Goal: Transaction & Acquisition: Obtain resource

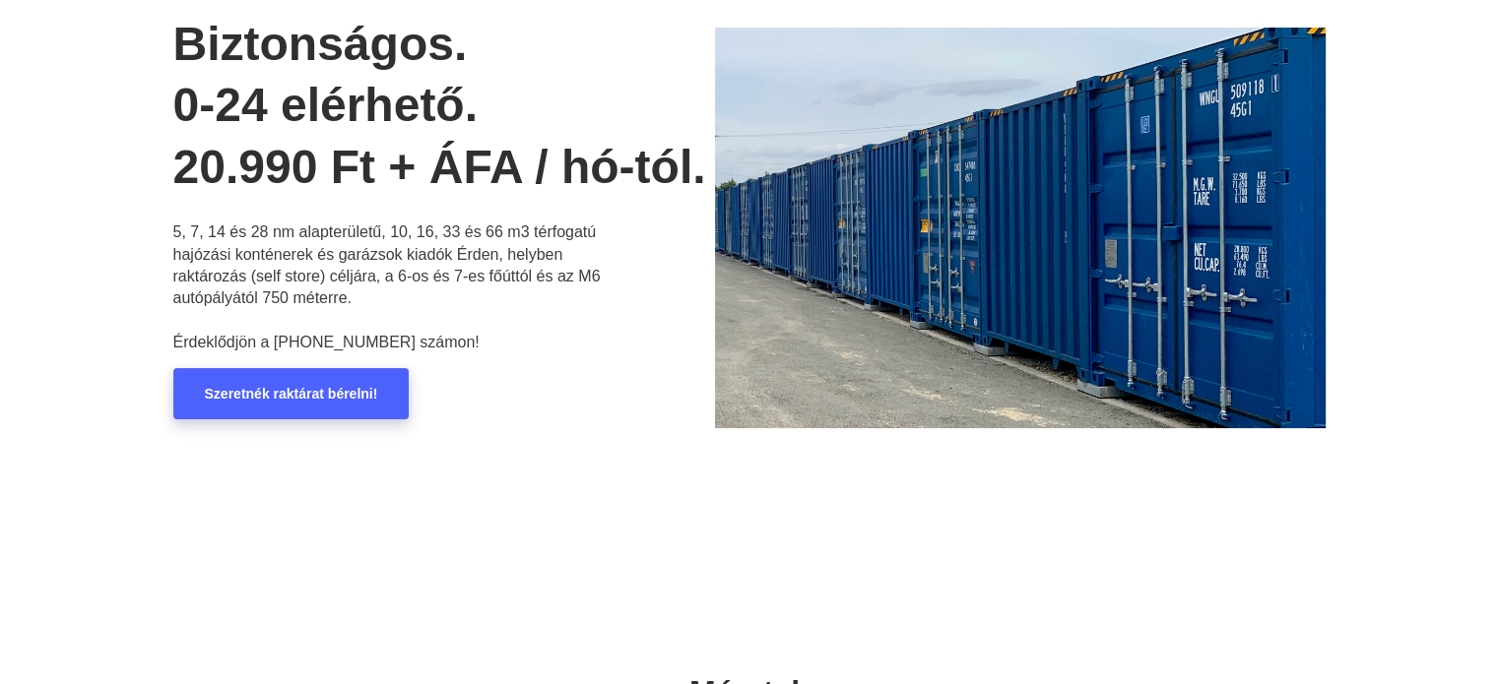
click at [327, 379] on link "Szeretnék raktárat bérelni!" at bounding box center [291, 393] width 236 height 51
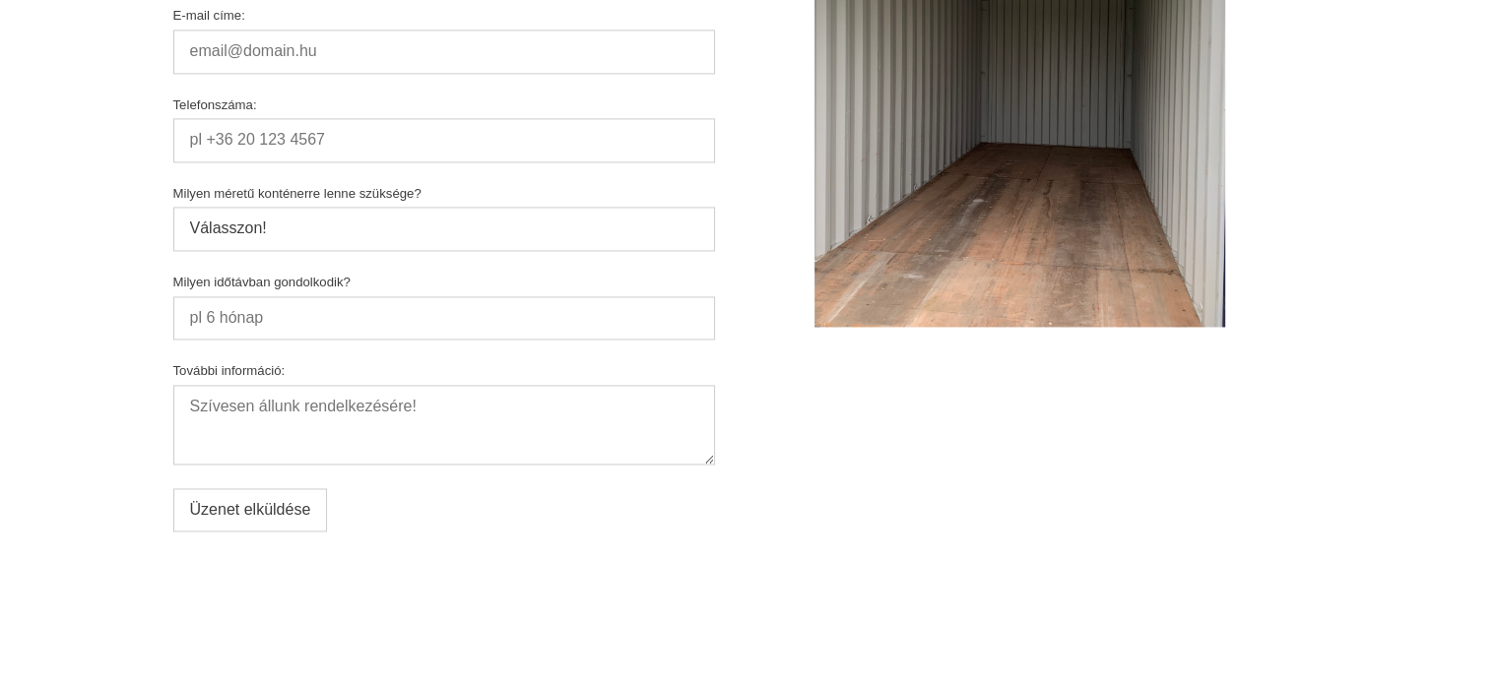
scroll to position [10733, 0]
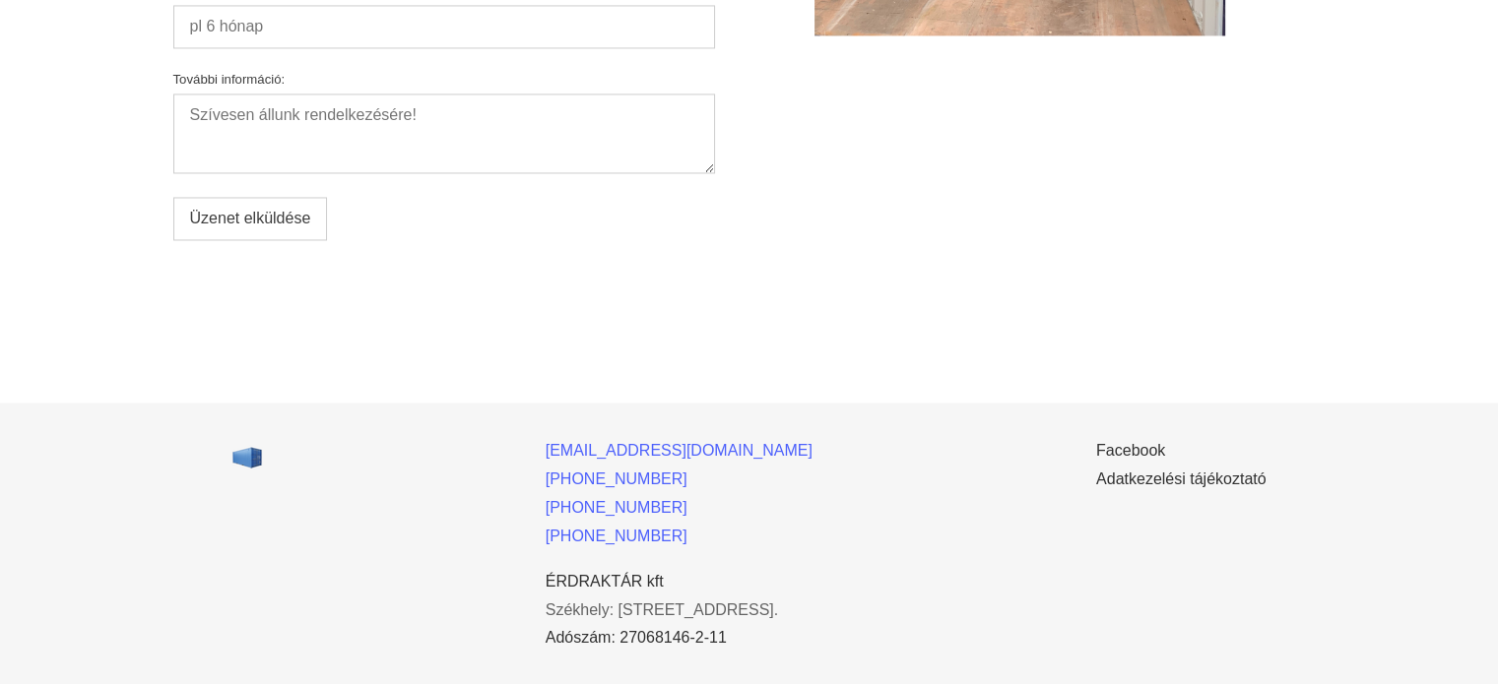
click at [620, 601] on link "Székhely: [STREET_ADDRESS]." at bounding box center [662, 609] width 233 height 17
click at [688, 541] on ul "[EMAIL_ADDRESS][DOMAIN_NAME] [PHONE_NUMBER] [PHONE_NUMBER] [PHONE_NUMBER] ÉRDRA…" at bounding box center [679, 549] width 267 height 214
click at [1151, 442] on link "Facebook" at bounding box center [1130, 450] width 69 height 17
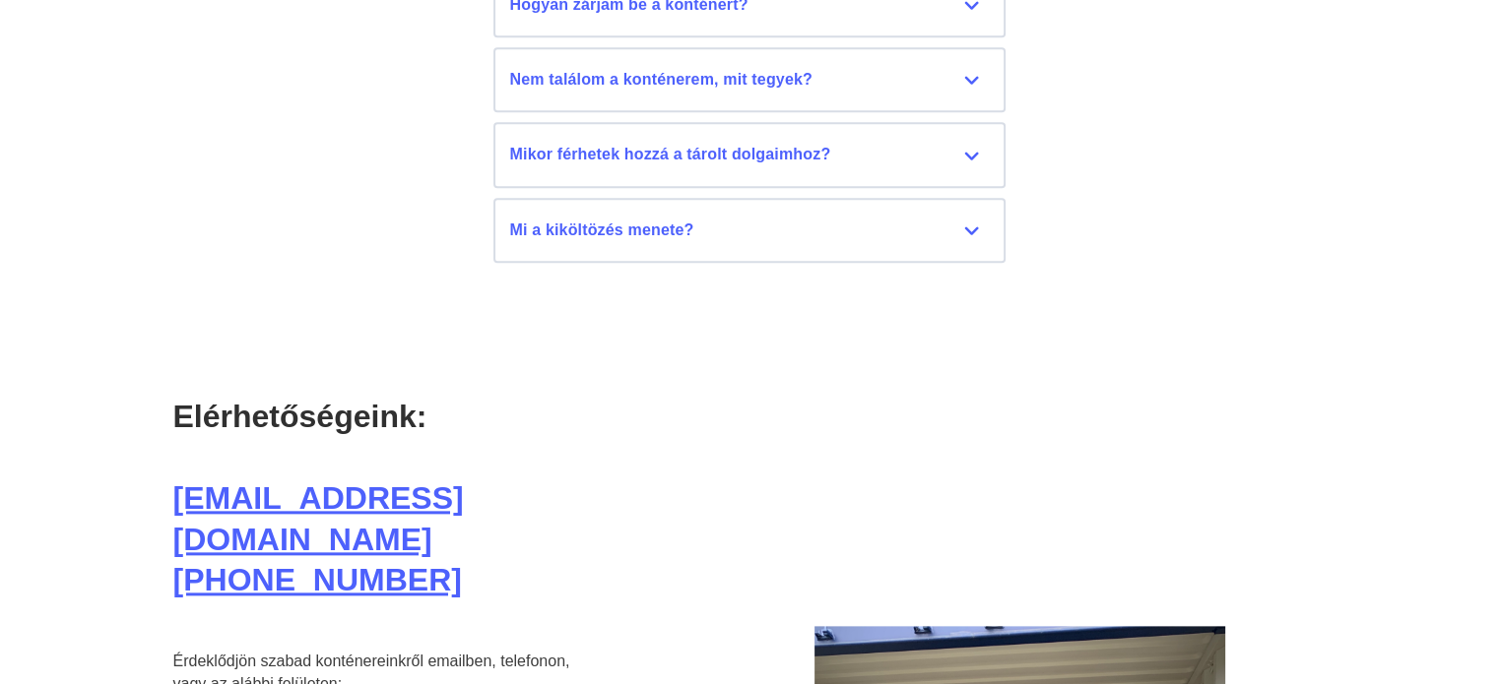
scroll to position [9157, 0]
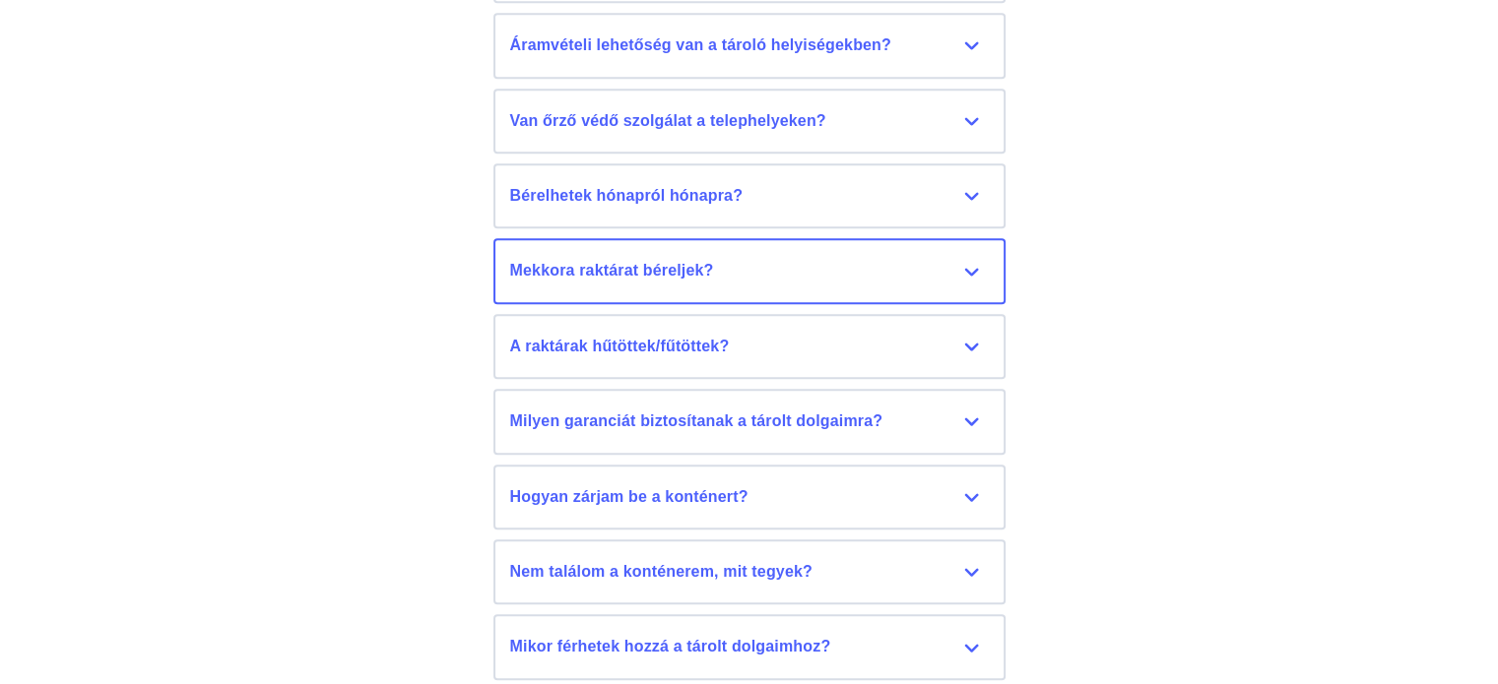
click at [780, 262] on div "Mekkora raktárat béreljek?" at bounding box center [749, 271] width 479 height 22
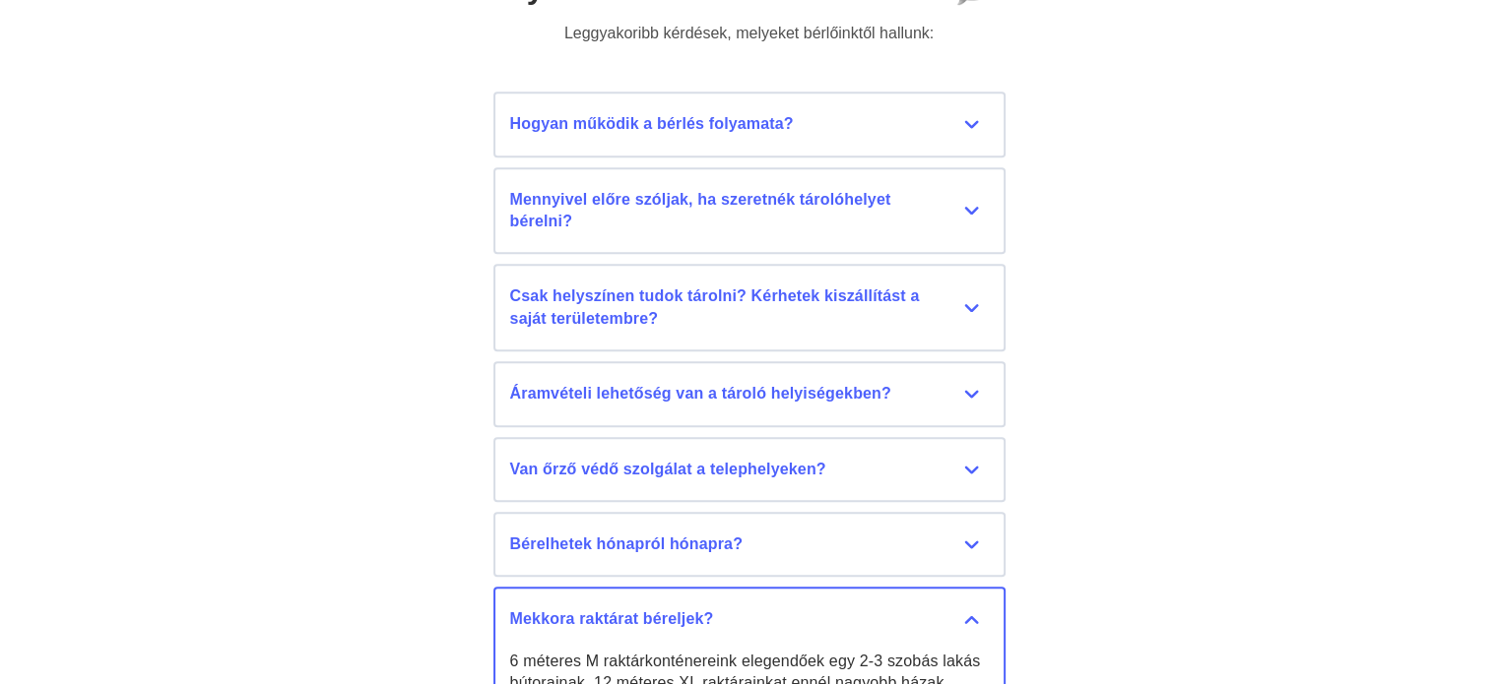
scroll to position [8665, 0]
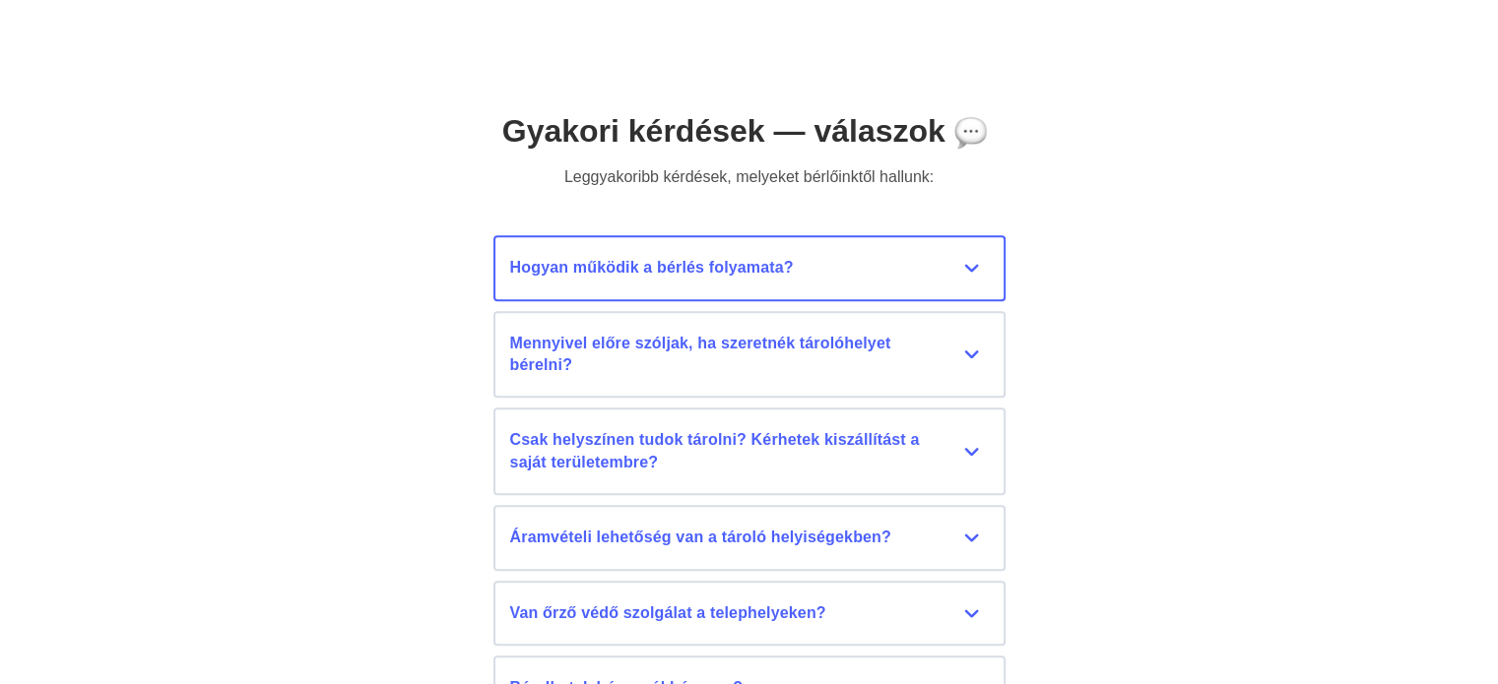
click at [793, 259] on div "Hogyan működik a bérlés folyamata?" at bounding box center [749, 268] width 479 height 22
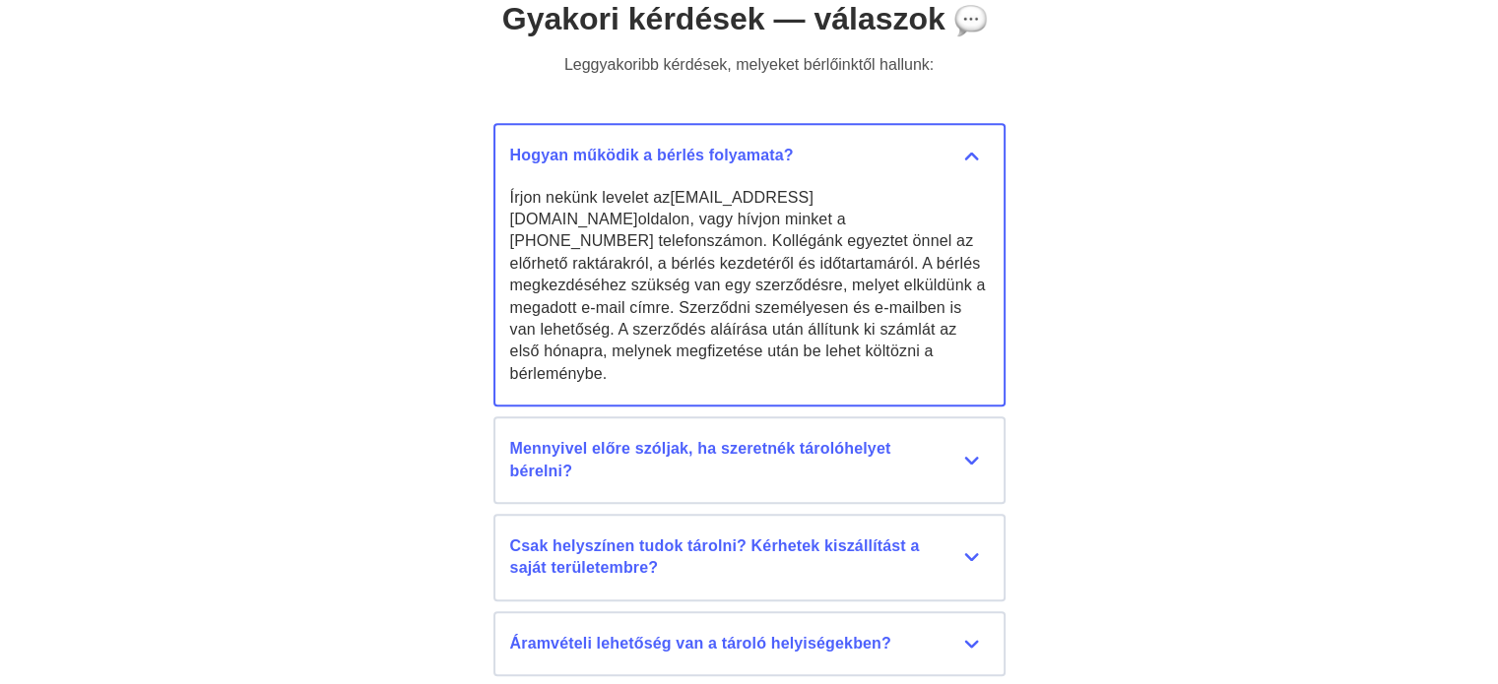
scroll to position [8960, 0]
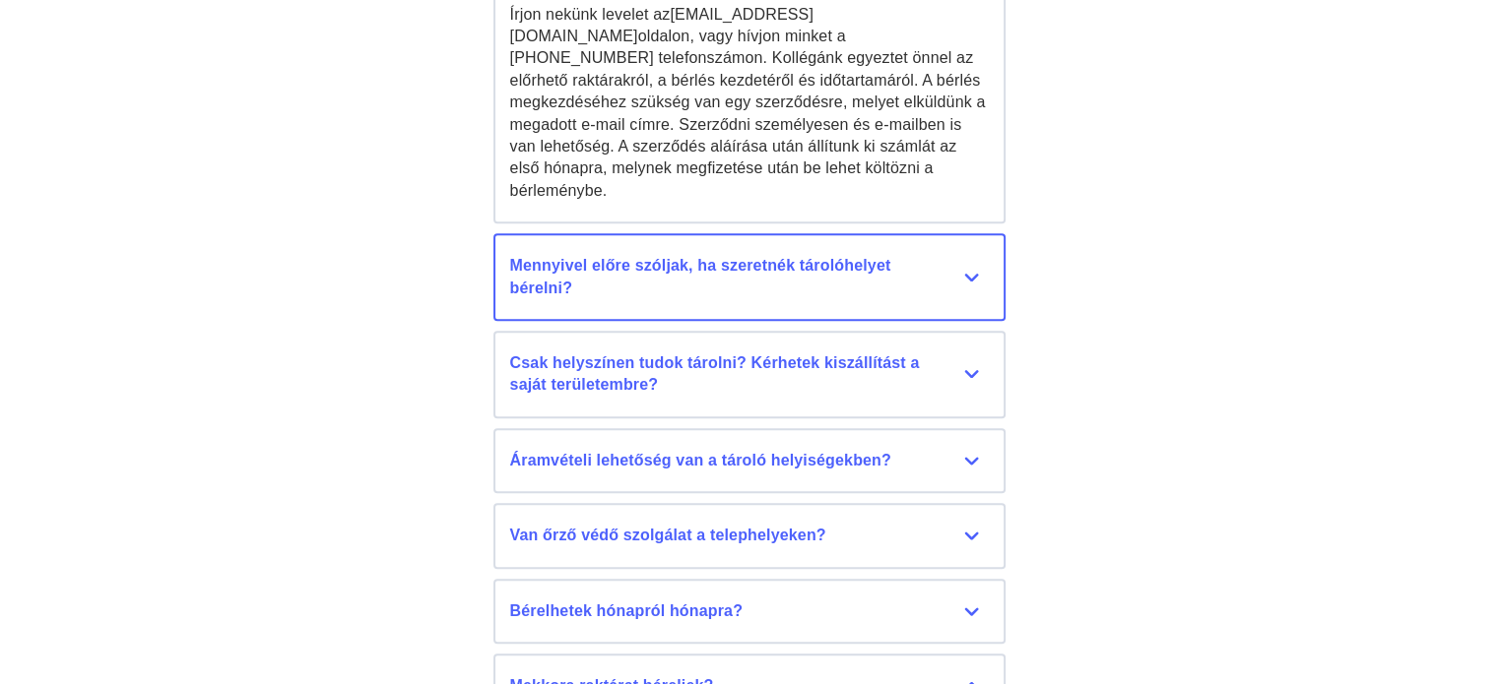
click at [776, 273] on div "Mennyivel előre szóljak, ha szeretnék tárolóhelyet bérelni?" at bounding box center [749, 277] width 479 height 44
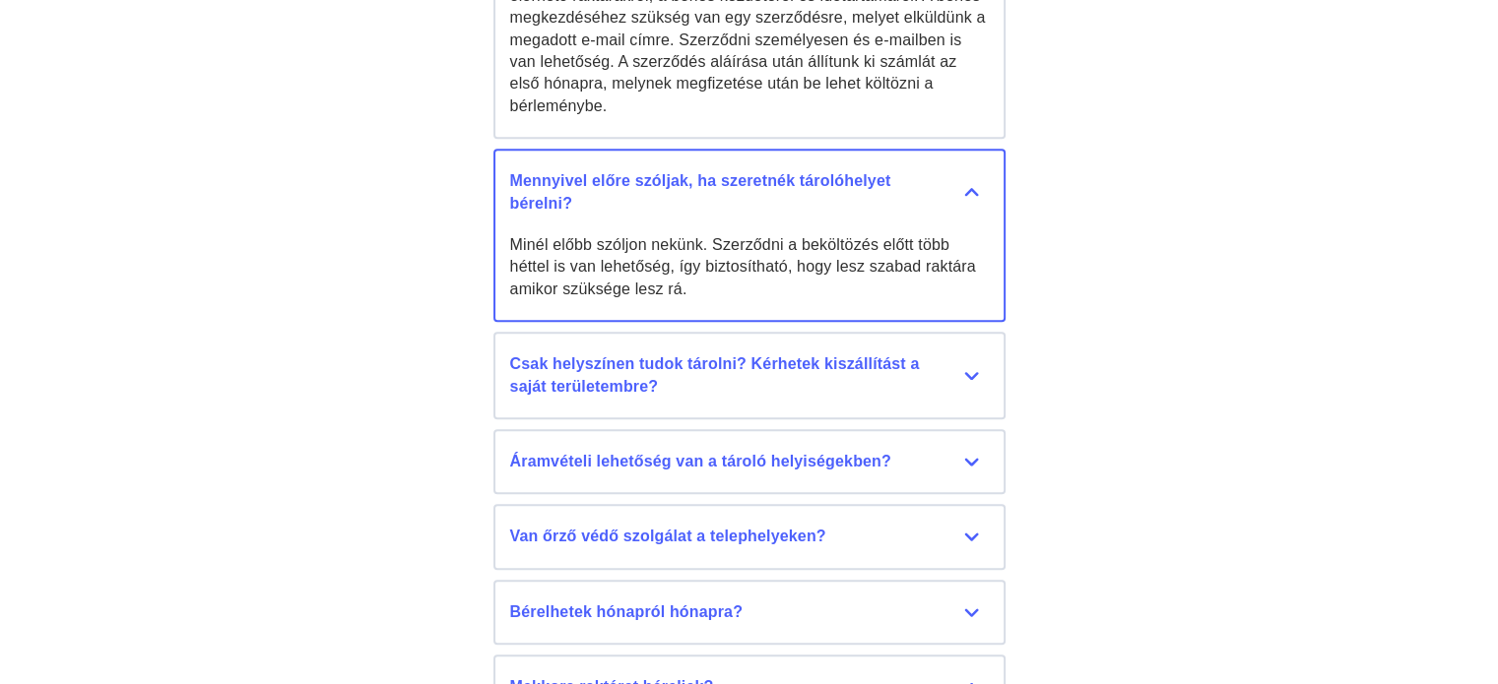
scroll to position [9157, 0]
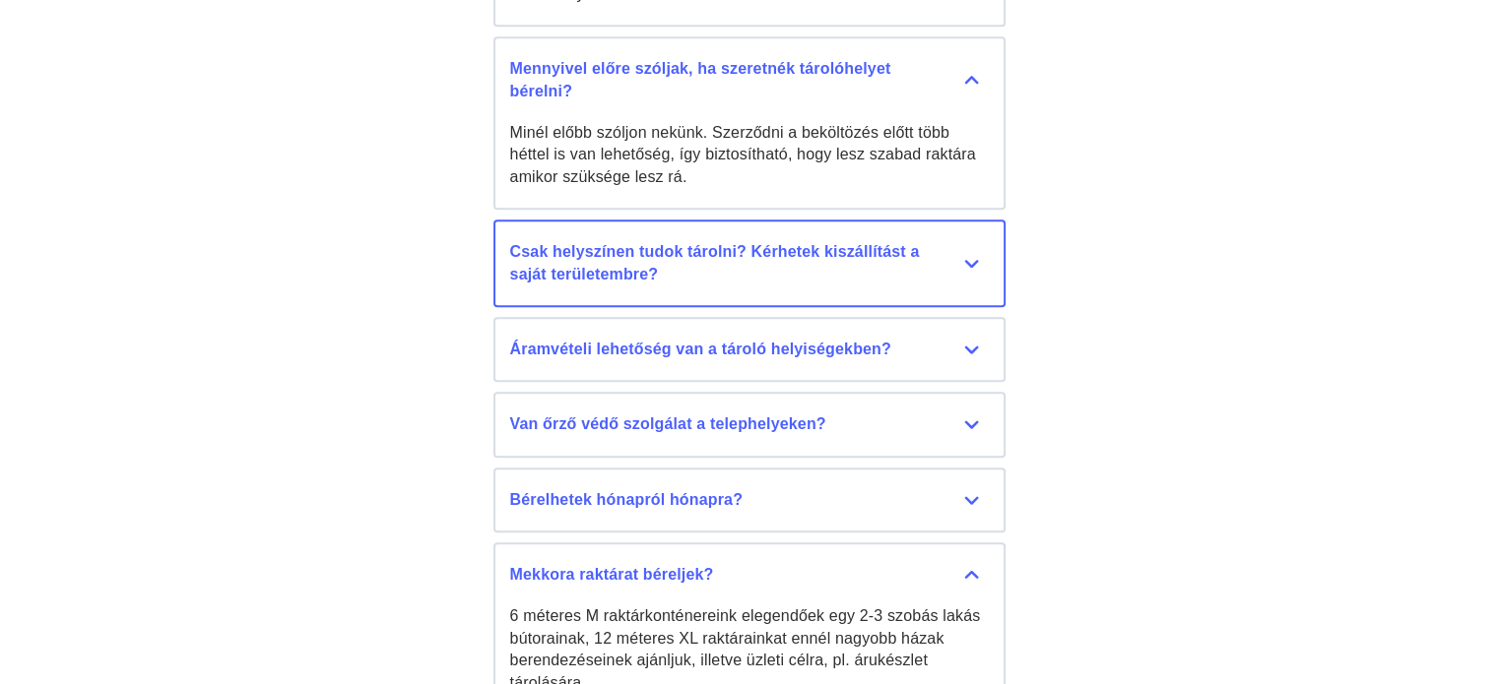
click at [793, 243] on div "Csak helyszínen tudok tárolni? Kérhetek kiszállítást a saját területembre?" at bounding box center [749, 263] width 479 height 44
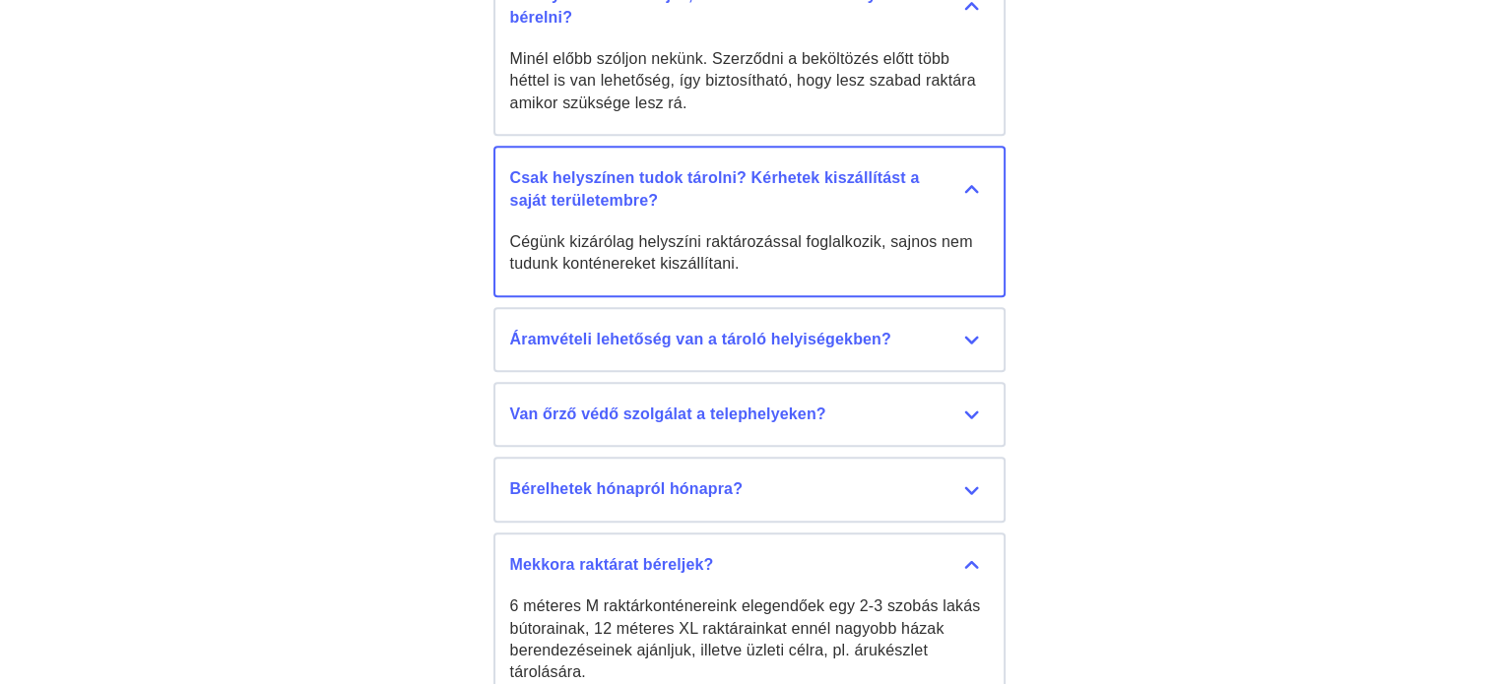
scroll to position [9354, 0]
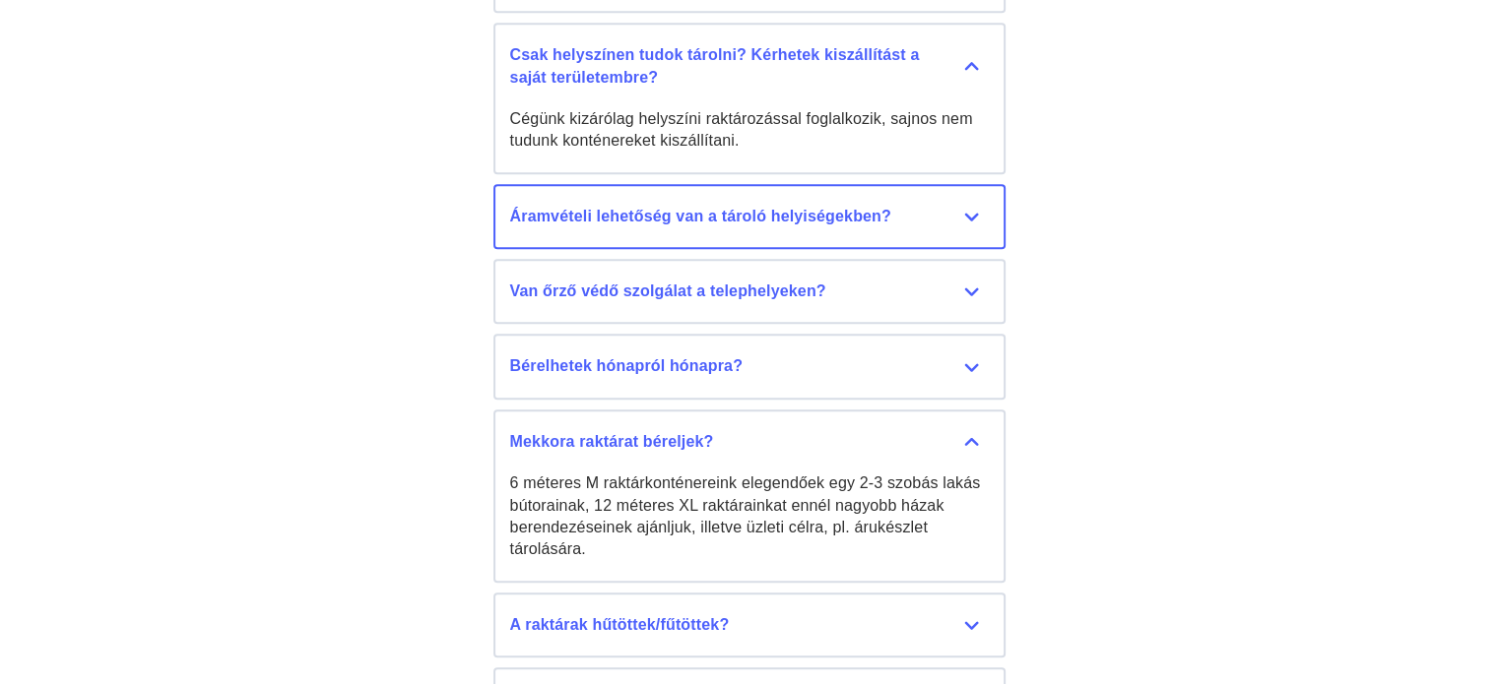
click at [788, 206] on div "Áramvételi lehetőség van a tároló helyiségekben?" at bounding box center [749, 217] width 479 height 22
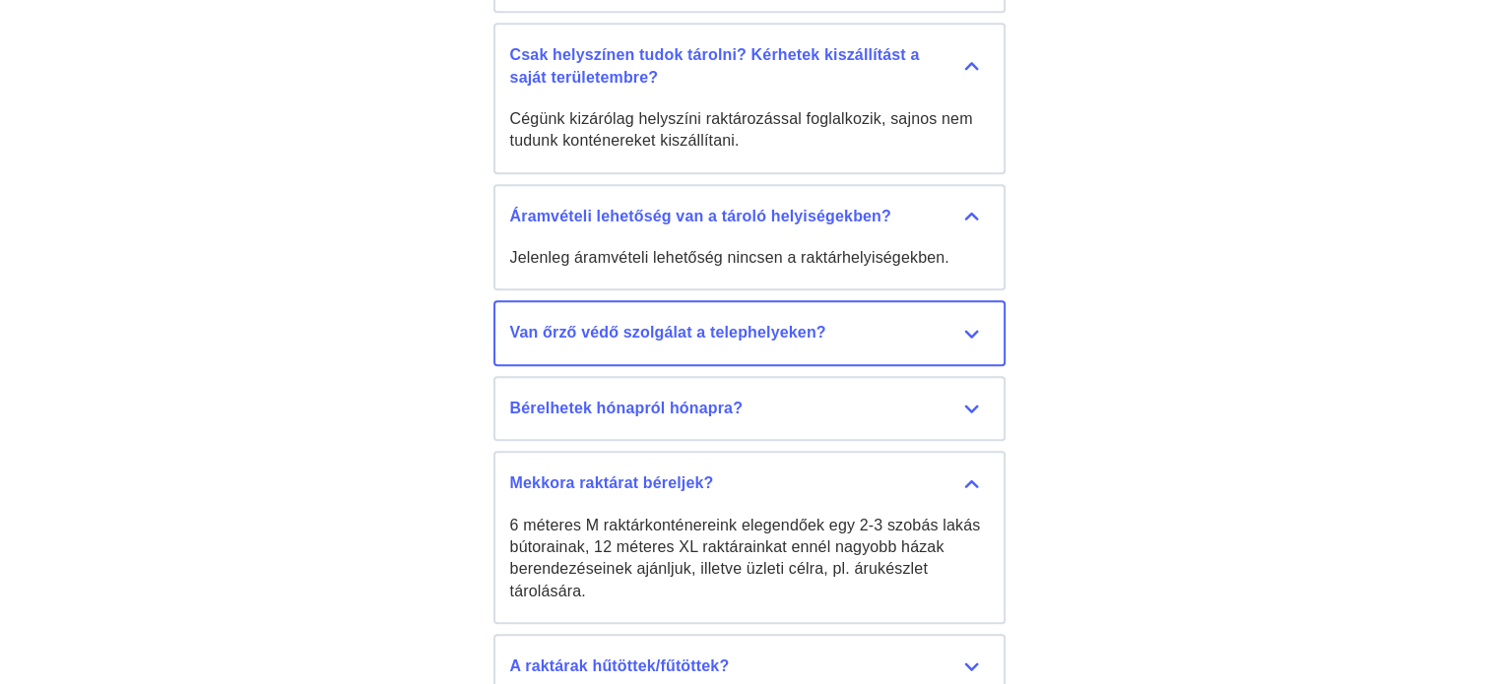
click at [756, 318] on button "Van őrző védő szolgálat a telephelyeken? Személyes őrző-védő szolgálat nincs, v…" at bounding box center [749, 332] width 512 height 65
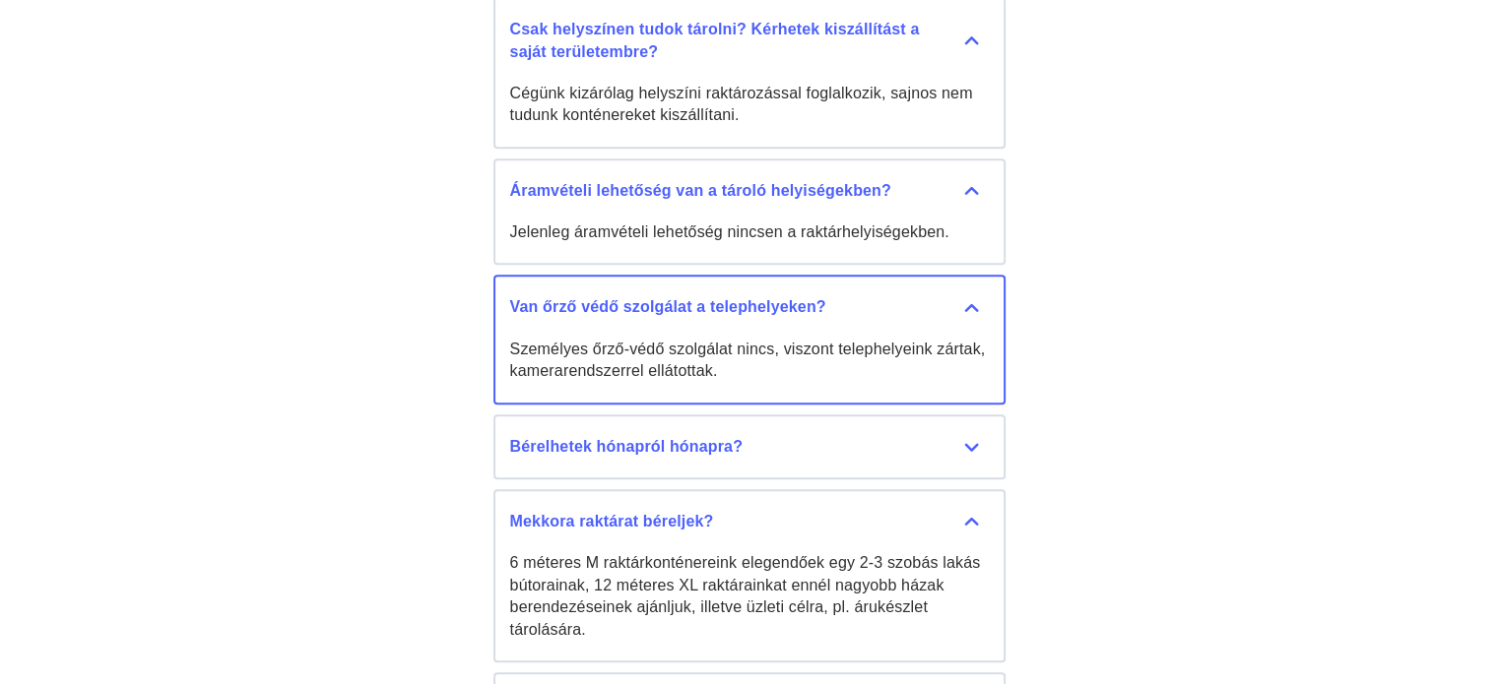
scroll to position [9551, 0]
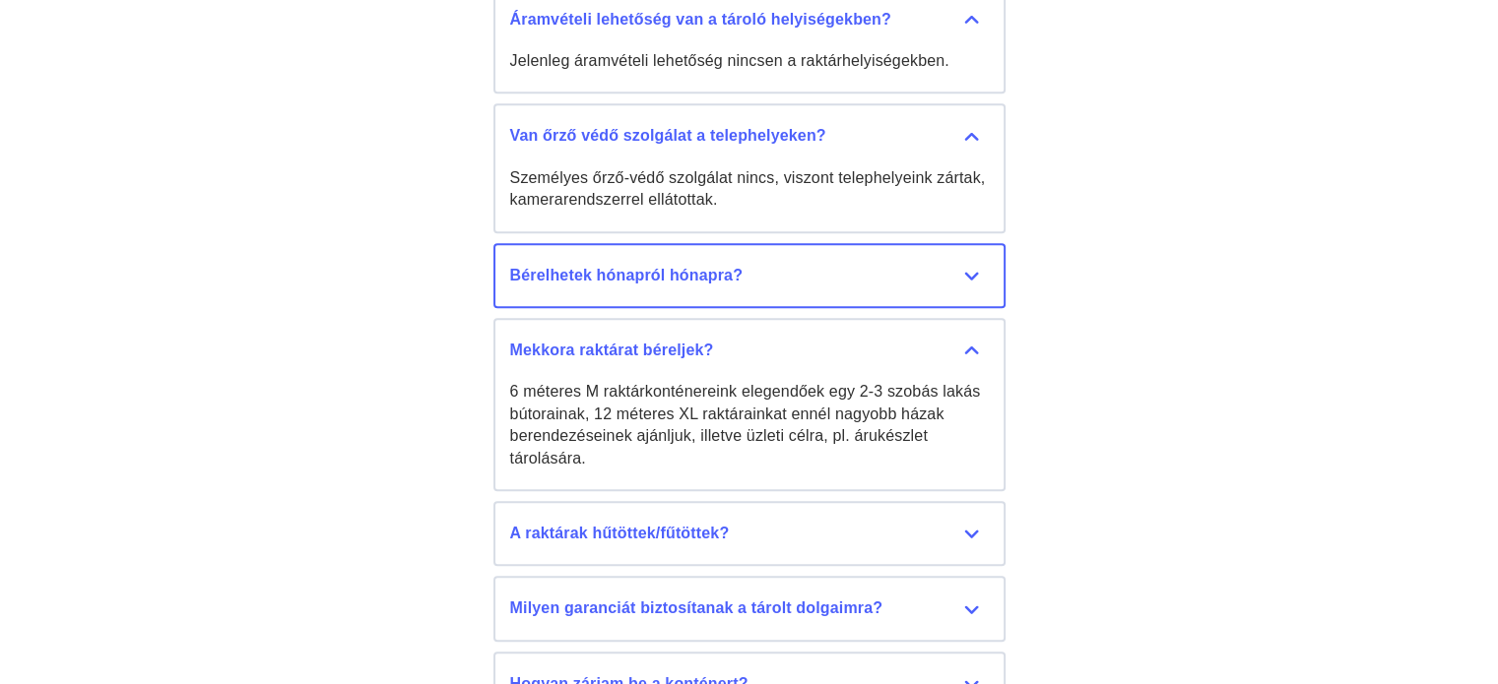
click at [739, 267] on button "Bérelhetek hónapról hónapra? Igen, van lehetőség határozatlan időre is szerződn…" at bounding box center [749, 275] width 512 height 65
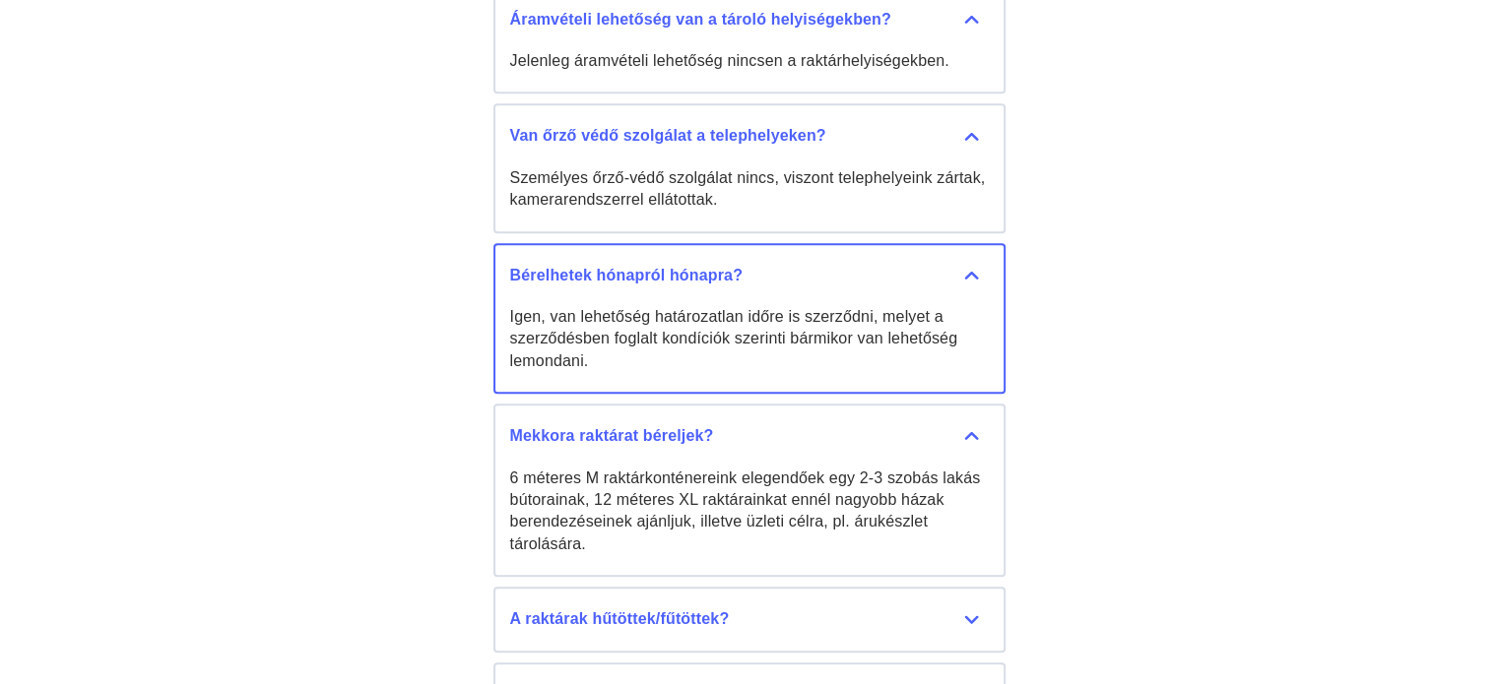
scroll to position [9847, 0]
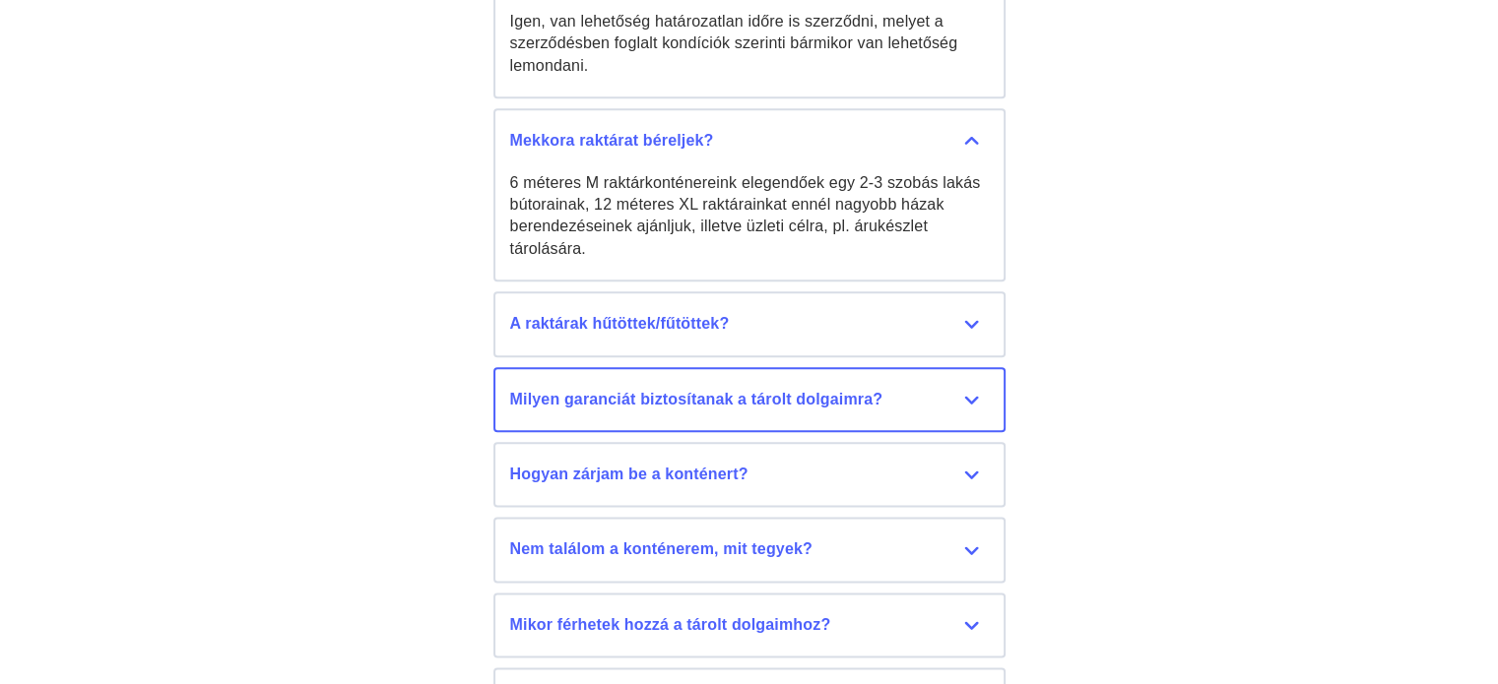
click at [774, 389] on div "Milyen garanciát biztosítanak a tárolt dolgaimra?" at bounding box center [749, 400] width 479 height 22
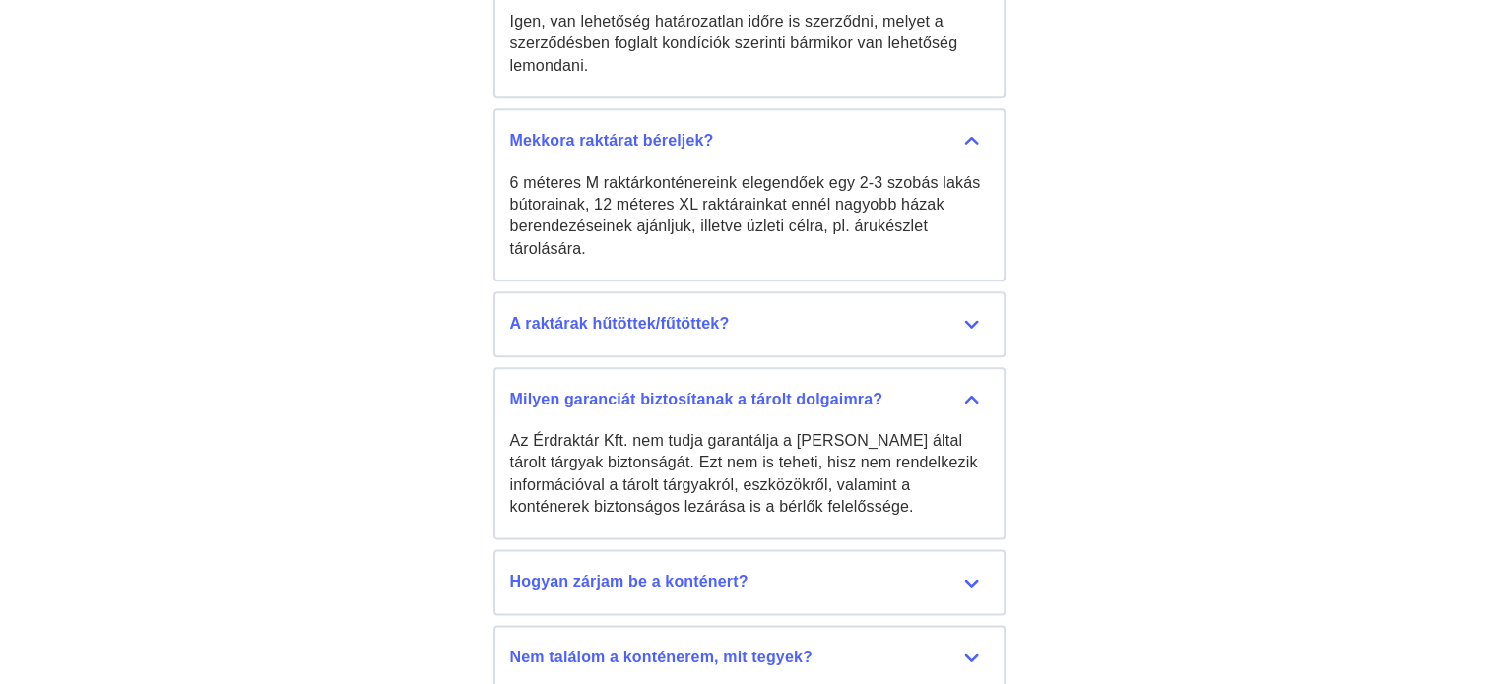
drag, startPoint x: 768, startPoint y: 432, endPoint x: 1029, endPoint y: 427, distance: 261.0
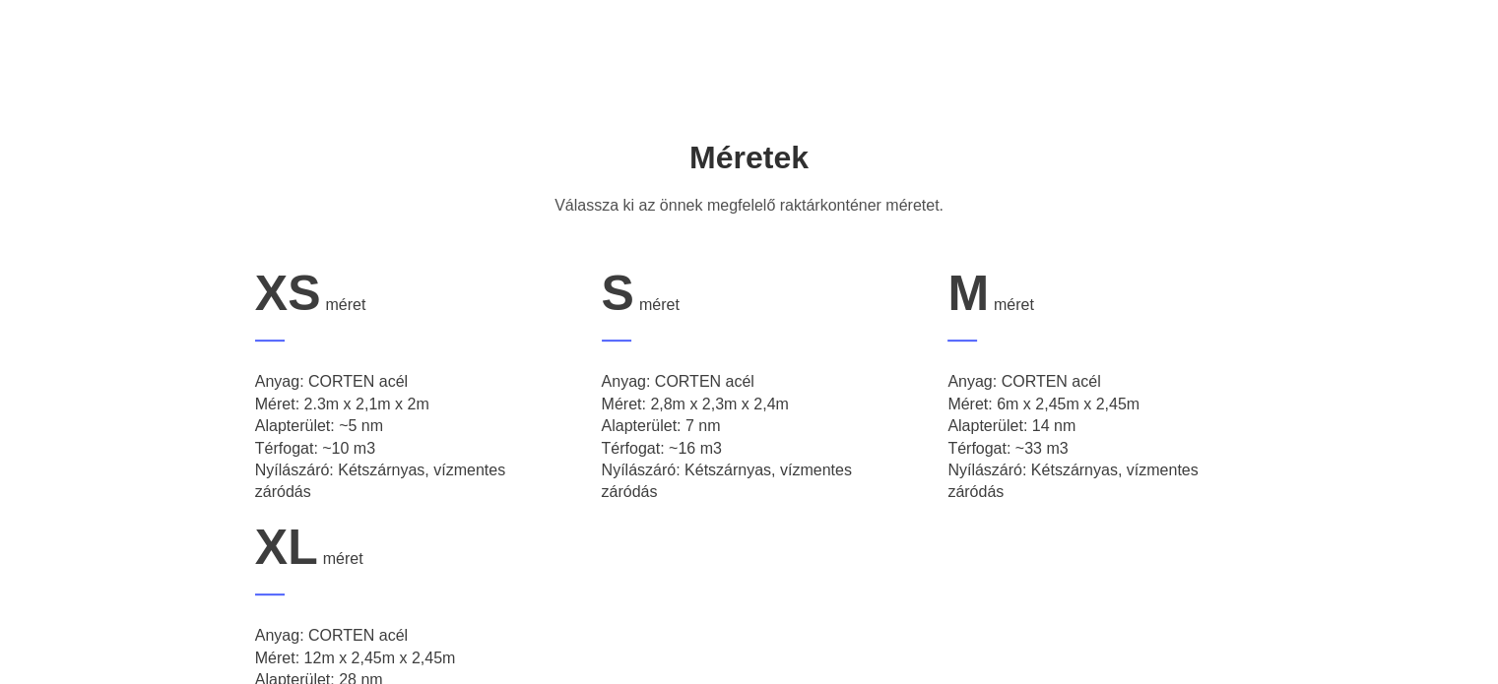
scroll to position [788, 0]
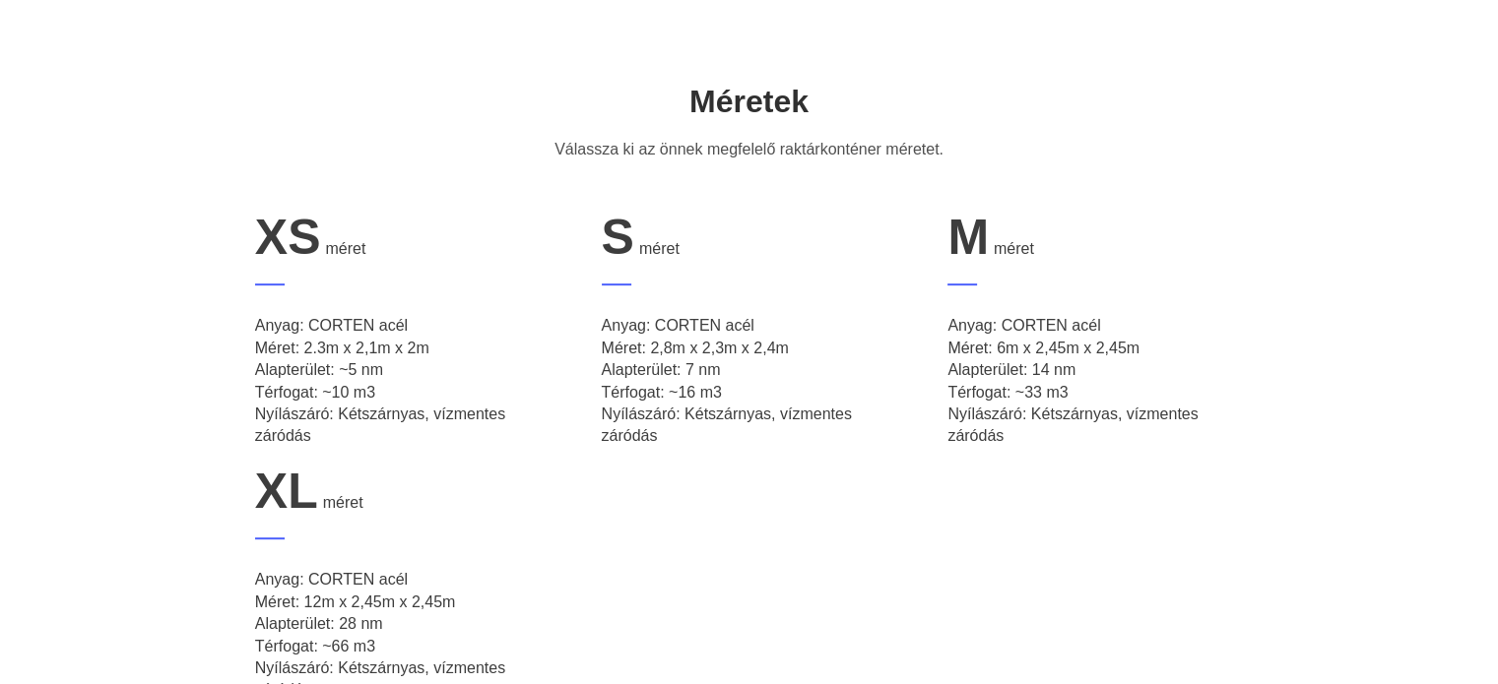
drag, startPoint x: 358, startPoint y: 357, endPoint x: 430, endPoint y: 370, distance: 74.2
click at [430, 370] on p "Anyag: CORTEN acél Méret: 2.3m x 2,1m x 2m Alapterület: ~5 nm Térfogat: ~10 m3 …" at bounding box center [402, 381] width 295 height 132
click at [430, 373] on p "Anyag: CORTEN acél Méret: 2.3m x 2,1m x 2m Alapterület: ~5 nm Térfogat: ~10 m3 …" at bounding box center [402, 381] width 295 height 132
click at [282, 410] on p "Anyag: CORTEN acél Méret: 2.3m x 2,1m x 2m Alapterület: ~5 nm Térfogat: ~10 m3 …" at bounding box center [402, 381] width 295 height 132
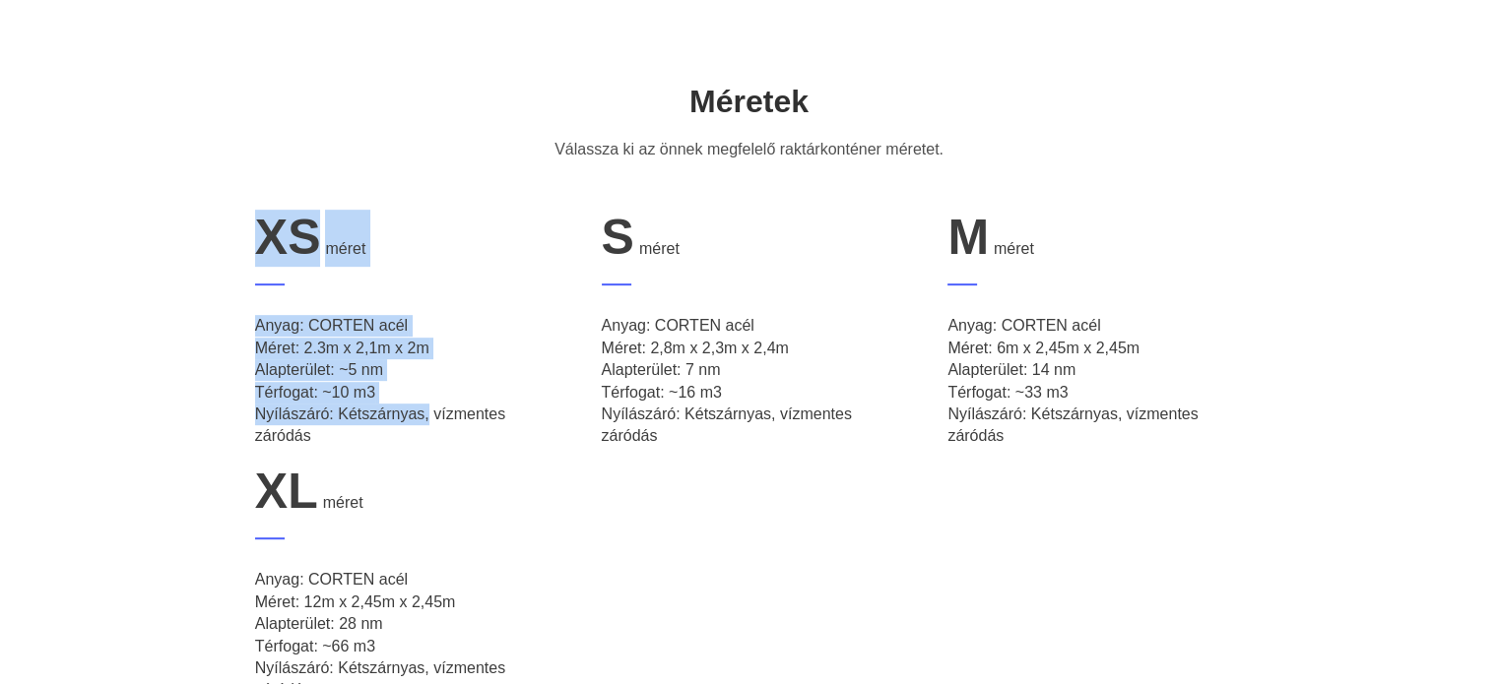
drag, startPoint x: 252, startPoint y: 228, endPoint x: 423, endPoint y: 411, distance: 250.8
click at [423, 411] on li "XS méret Anyag: CORTEN acél Méret: 2.3m x 2,1m x 2m Alapterület: ~5 nm Térfogat…" at bounding box center [403, 337] width 342 height 254
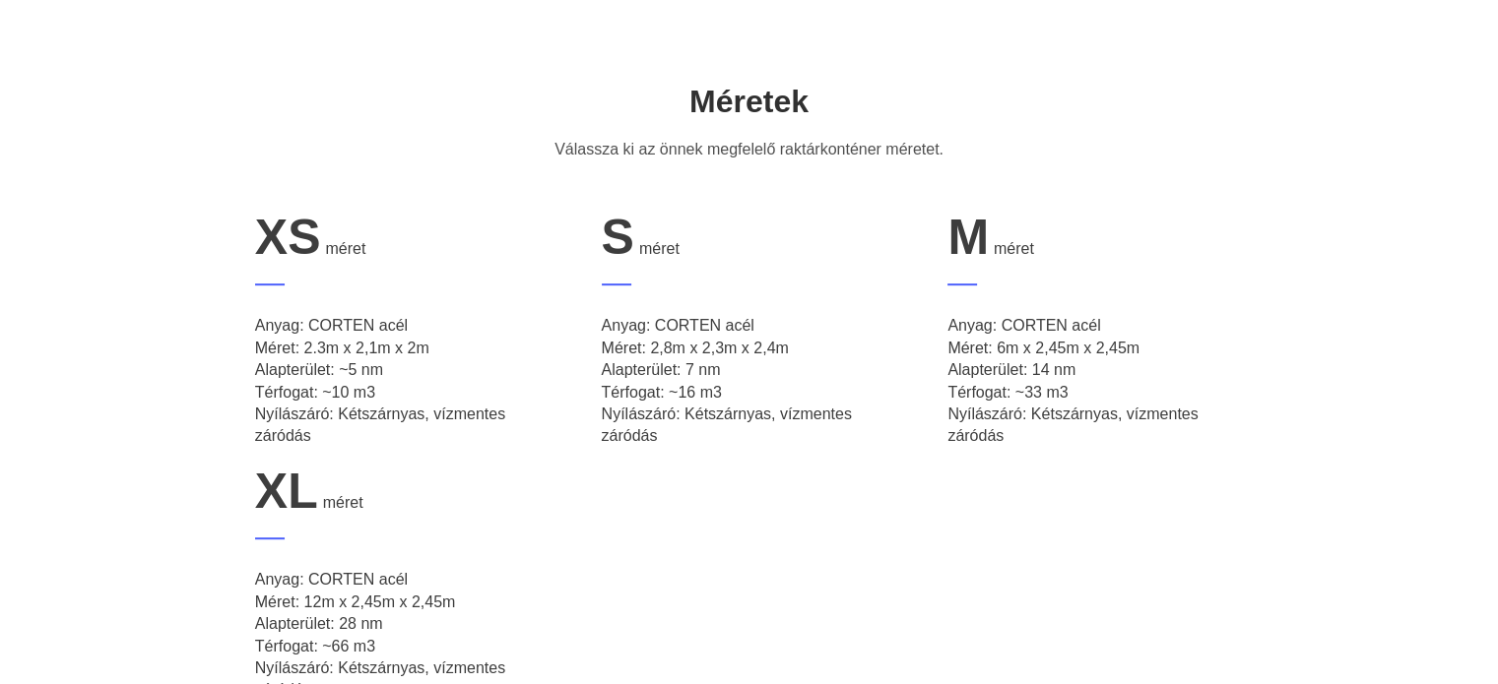
click at [453, 452] on li "XS méret Anyag: CORTEN acél Méret: 2.3m x 2,1m x 2m Alapterület: ~5 nm Térfogat…" at bounding box center [403, 337] width 342 height 254
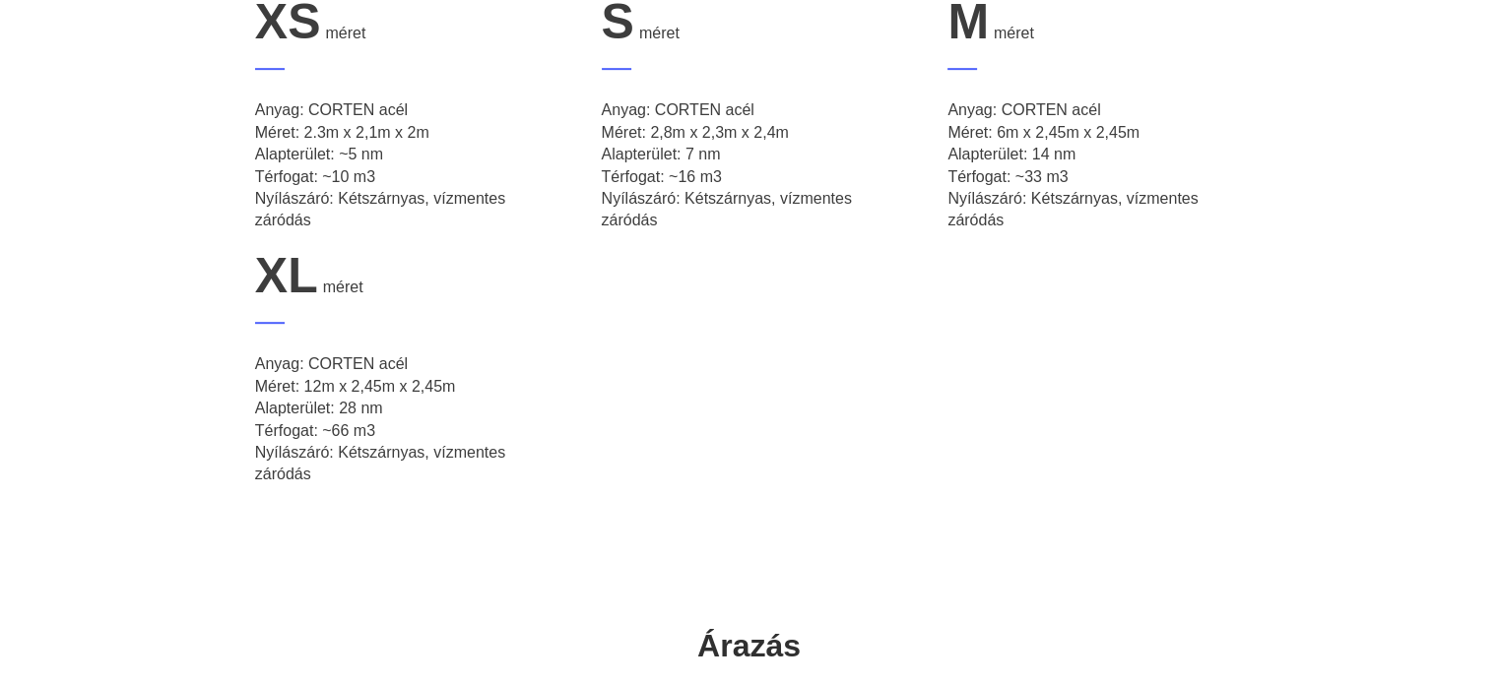
scroll to position [1280, 0]
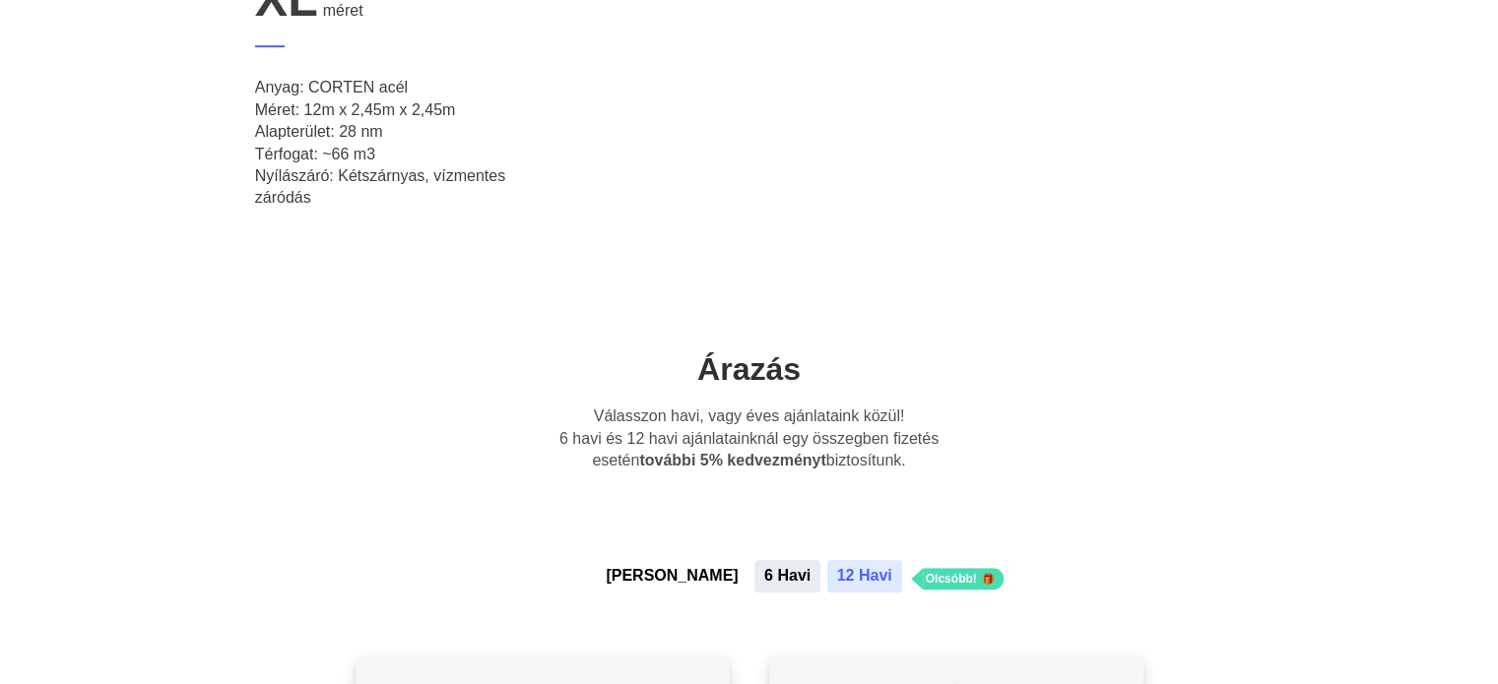
click at [754, 572] on button "6 Havi" at bounding box center [787, 576] width 66 height 32
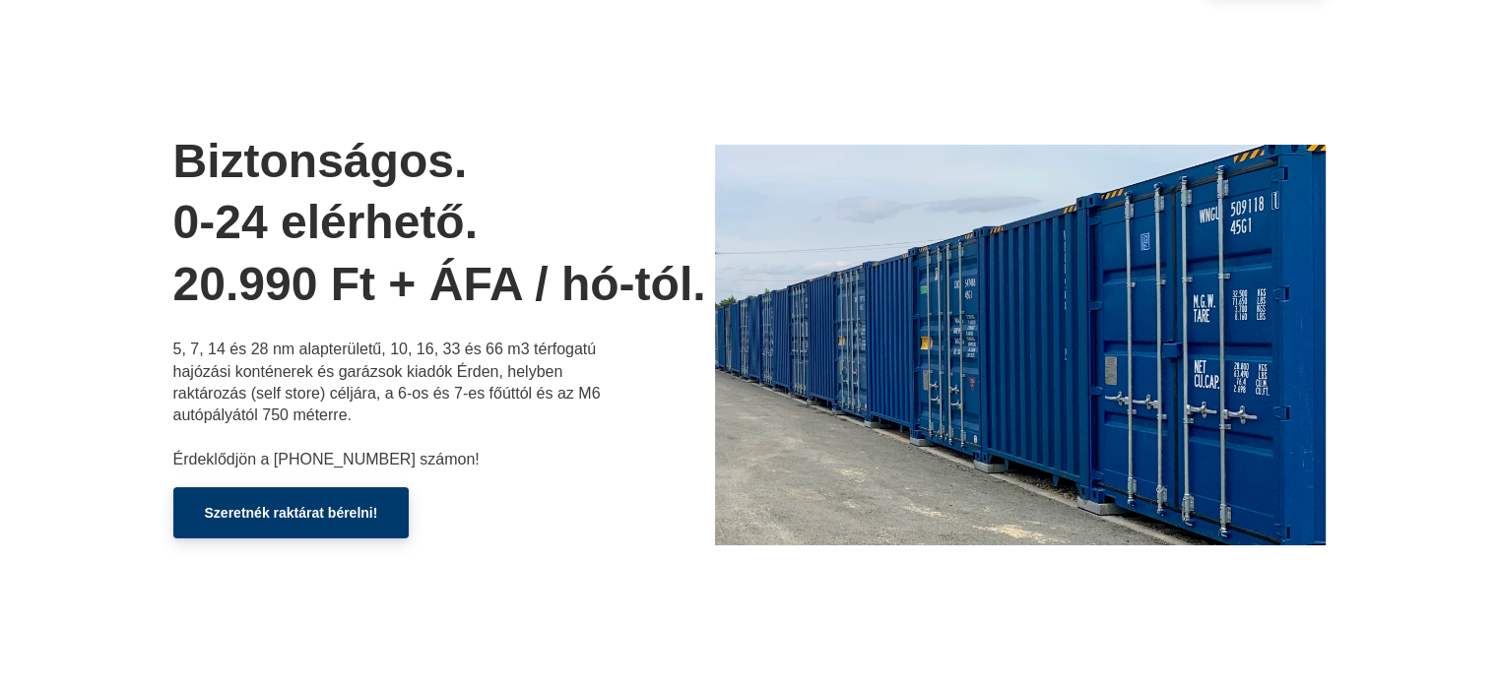
scroll to position [0, 0]
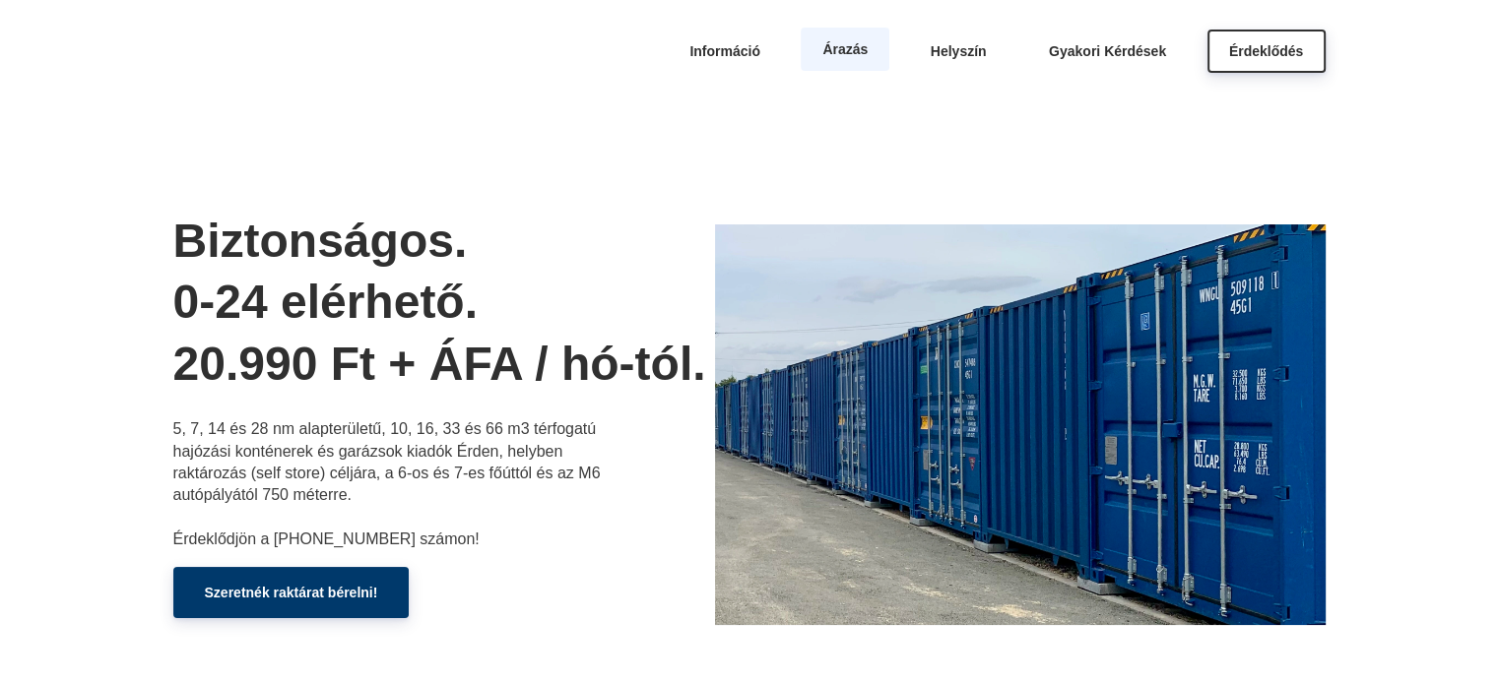
click at [826, 50] on span "Árazás" at bounding box center [844, 49] width 45 height 16
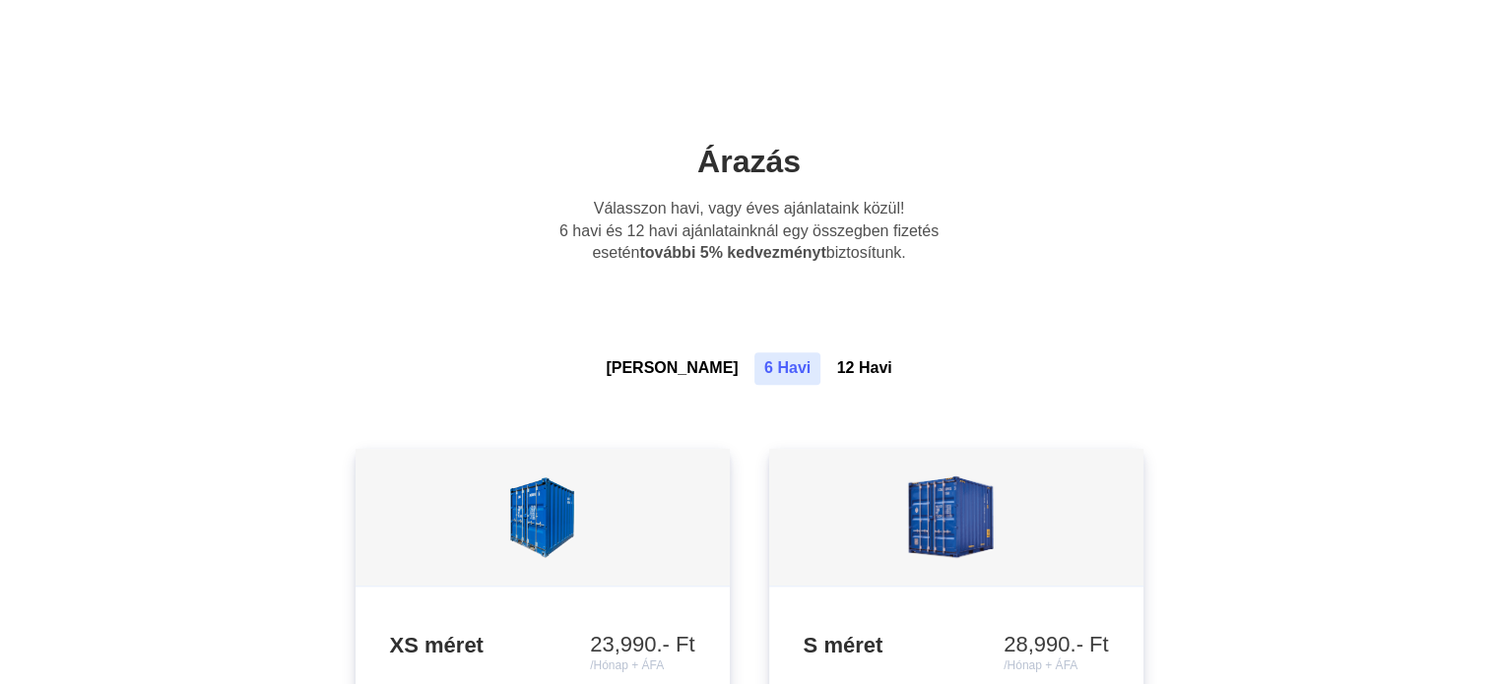
scroll to position [1544, 0]
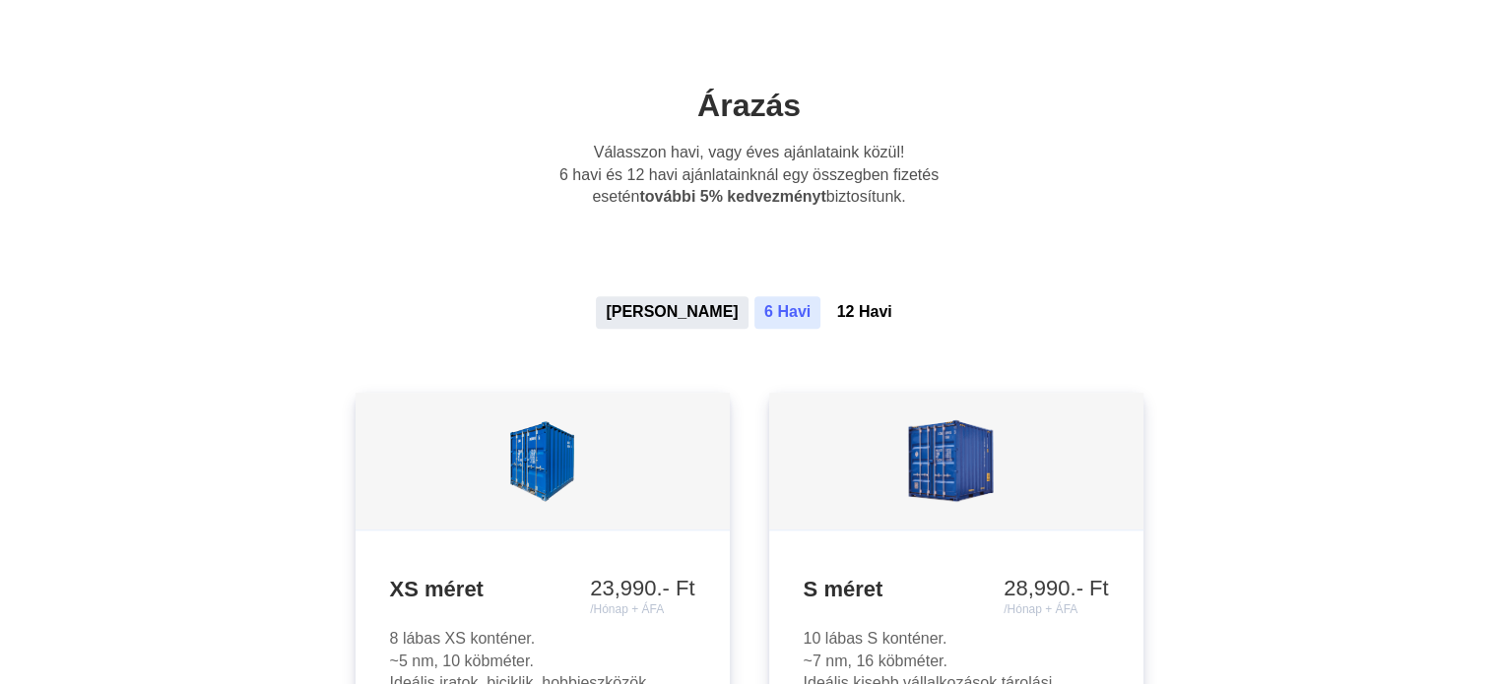
click at [682, 311] on button "[PERSON_NAME]" at bounding box center [672, 312] width 152 height 32
click at [827, 306] on button "12 Havi" at bounding box center [864, 312] width 75 height 32
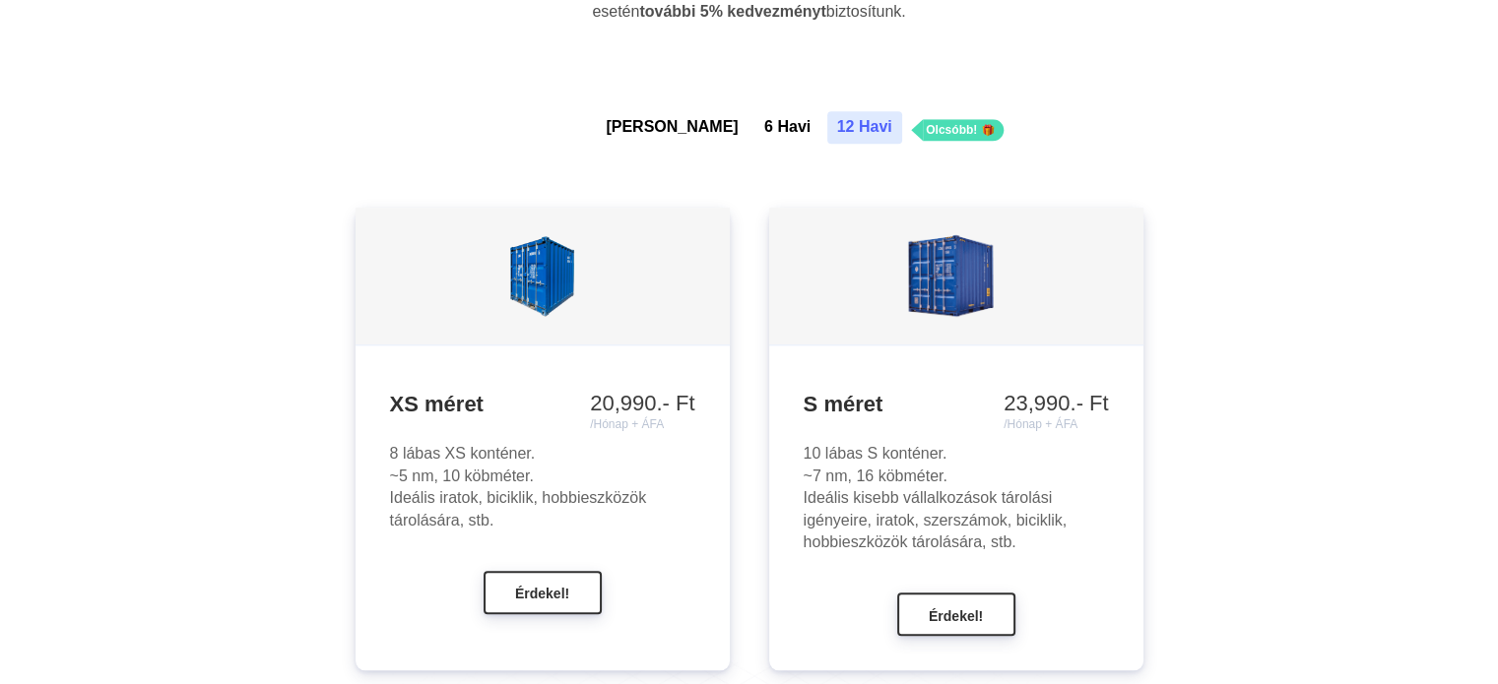
scroll to position [1741, 0]
